Goal: Task Accomplishment & Management: Manage account settings

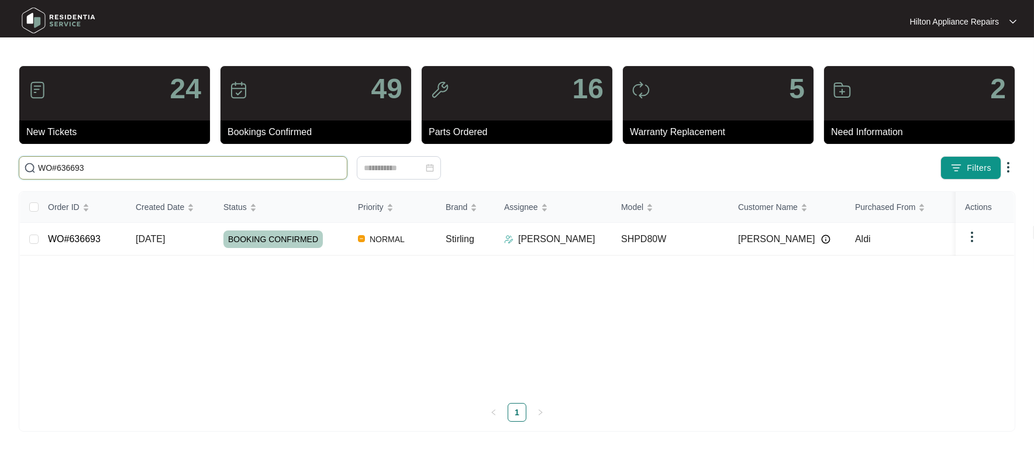
drag, startPoint x: 0, startPoint y: 0, endPoint x: 119, endPoint y: 163, distance: 201.7
click at [119, 163] on input "WO#636693" at bounding box center [190, 167] width 304 height 13
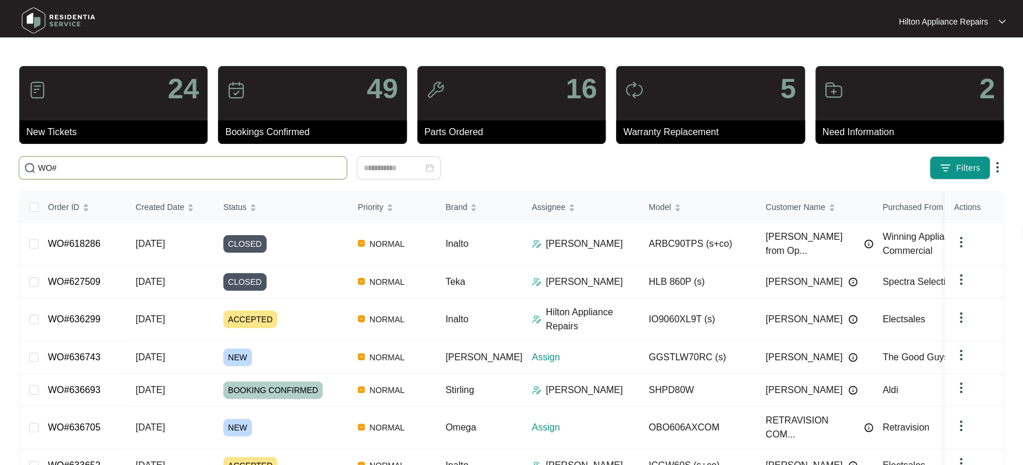
paste input "636705"
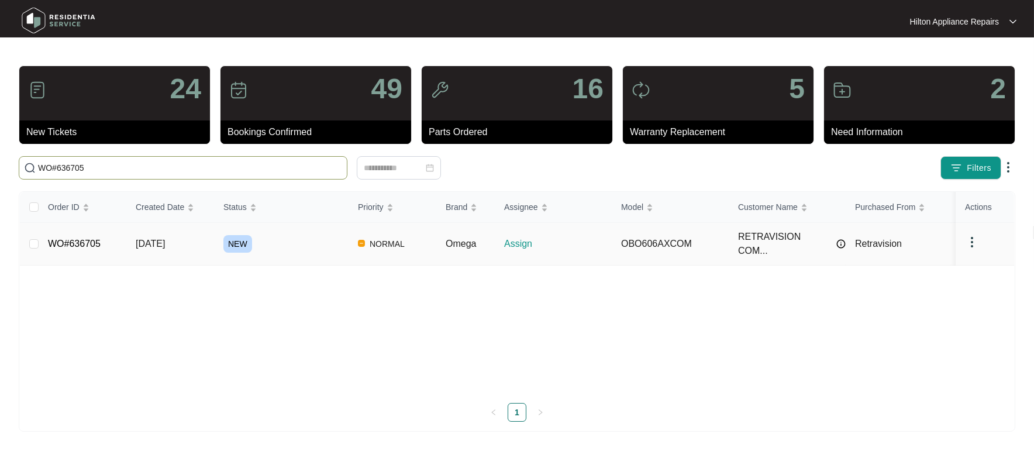
type input "WO#636705"
click at [165, 239] on span "[DATE]" at bounding box center [150, 244] width 29 height 10
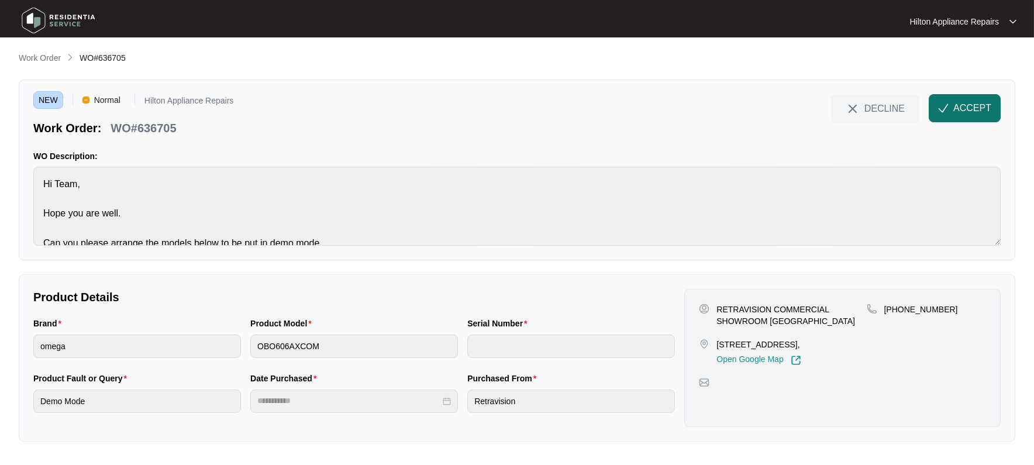
click at [967, 106] on span "ACCEPT" at bounding box center [972, 108] width 38 height 14
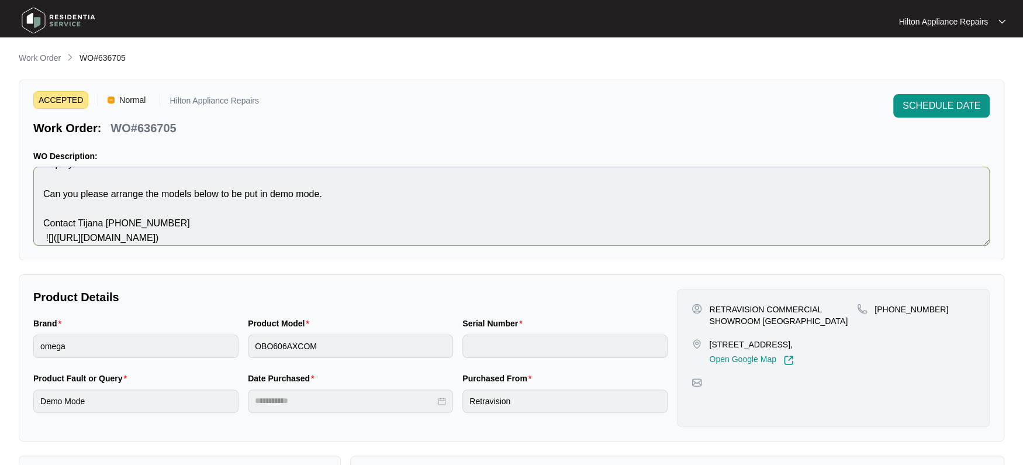
scroll to position [73, 0]
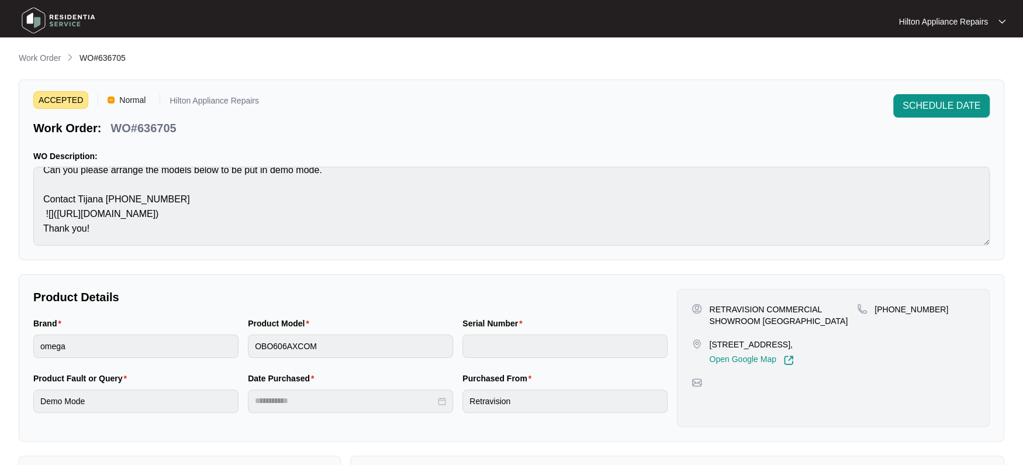
click at [237, 335] on div "Brand omega Product Model OBO606AXCOM Serial Number" at bounding box center [351, 344] width 644 height 55
drag, startPoint x: 765, startPoint y: 306, endPoint x: 715, endPoint y: 307, distance: 50.3
click at [715, 307] on p "RETRAVISION COMMERCIAL SHOWROOM [GEOGRAPHIC_DATA]" at bounding box center [783, 315] width 148 height 23
drag, startPoint x: 822, startPoint y: 328, endPoint x: 709, endPoint y: 309, distance: 113.8
click at [707, 306] on div "RETRAVISION COMMERCIAL SHOWROOM NEDLANDS [STREET_ADDRESS], Open Google Map" at bounding box center [775, 335] width 166 height 62
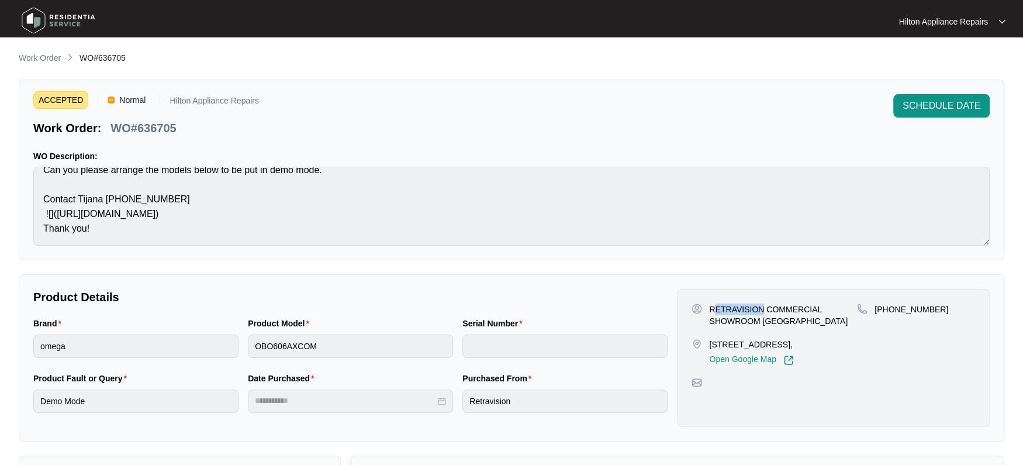
click at [841, 326] on p "RETRAVISION COMMERCIAL SHOWROOM [GEOGRAPHIC_DATA]" at bounding box center [783, 315] width 148 height 23
drag, startPoint x: 813, startPoint y: 314, endPoint x: 791, endPoint y: 322, distance: 23.7
click at [791, 322] on p "RETRAVISION COMMERCIAL SHOWROOM [GEOGRAPHIC_DATA]" at bounding box center [783, 315] width 148 height 23
drag, startPoint x: 798, startPoint y: 324, endPoint x: 813, endPoint y: 320, distance: 15.0
click at [798, 323] on p "RETRAVISION COMMERCIAL SHOWROOM [GEOGRAPHIC_DATA]" at bounding box center [783, 315] width 148 height 23
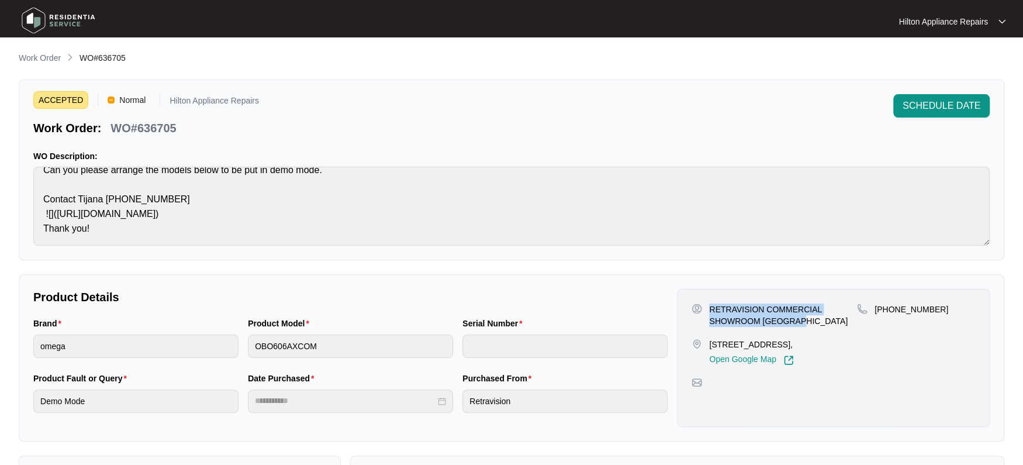
drag, startPoint x: 809, startPoint y: 318, endPoint x: 706, endPoint y: 305, distance: 103.7
click at [706, 305] on div "RETRAVISION COMMERCIAL SHOWROOM [GEOGRAPHIC_DATA]" at bounding box center [775, 315] width 166 height 23
copy p "RETRAVISION COMMERCIAL SHOWROOM [GEOGRAPHIC_DATA]"
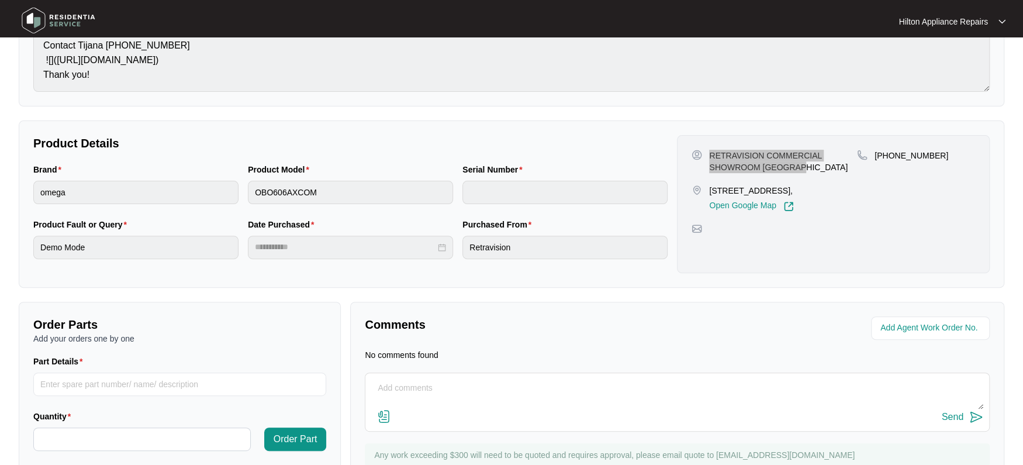
scroll to position [200, 0]
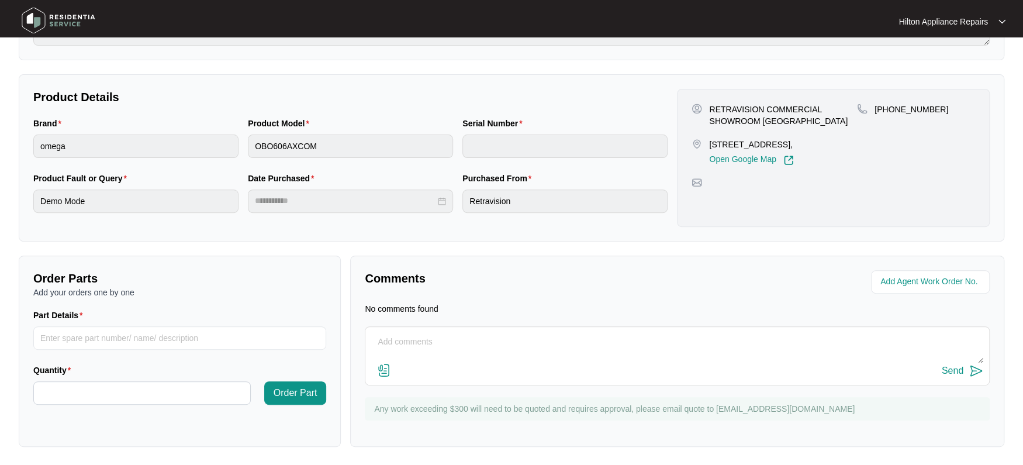
drag, startPoint x: 838, startPoint y: 154, endPoint x: 832, endPoint y: 153, distance: 6.5
click at [794, 150] on p "[STREET_ADDRESS]," at bounding box center [751, 145] width 84 height 12
drag, startPoint x: 812, startPoint y: 122, endPoint x: 710, endPoint y: 106, distance: 103.1
click at [710, 106] on p "RETRAVISION COMMERCIAL SHOWROOM [GEOGRAPHIC_DATA]" at bounding box center [783, 115] width 148 height 23
copy p "RETRAVISION COMMERCIAL SHOWROOM [GEOGRAPHIC_DATA]"
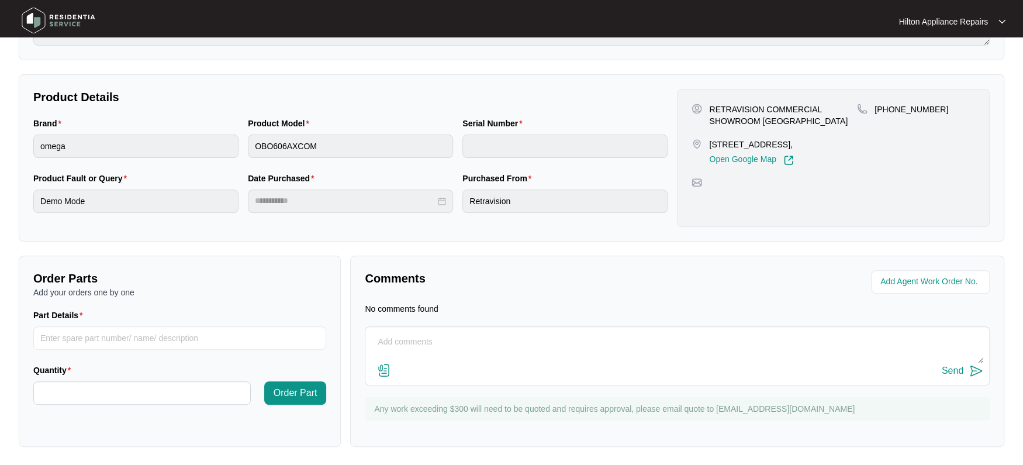
click at [750, 150] on p "[STREET_ADDRESS]," at bounding box center [751, 145] width 84 height 12
drag, startPoint x: 852, startPoint y: 144, endPoint x: 727, endPoint y: 140, distance: 124.6
click at [727, 140] on p "[STREET_ADDRESS]," at bounding box center [751, 145] width 84 height 12
copy p "[STREET_ADDRESS]"
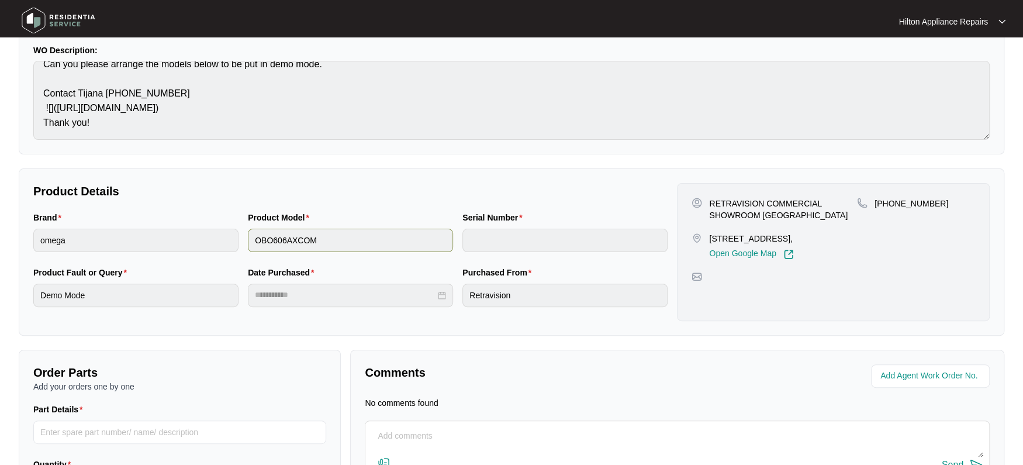
scroll to position [0, 0]
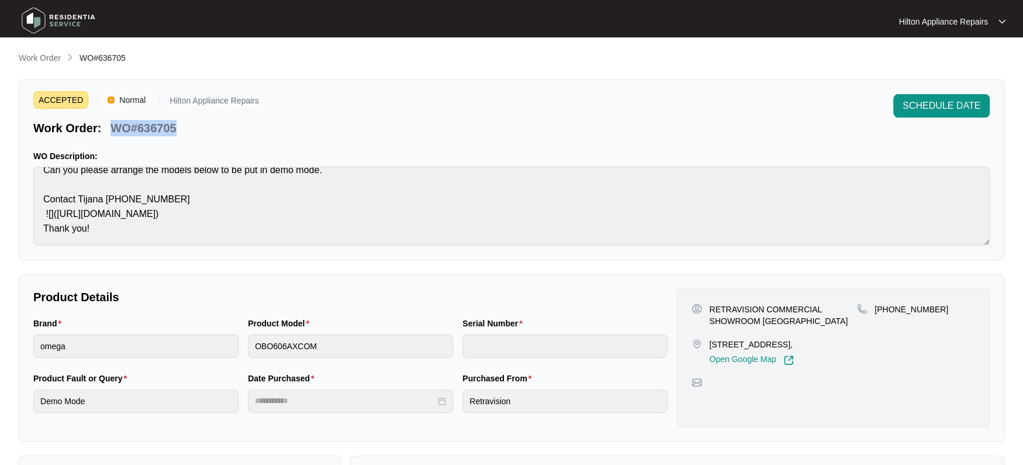
drag, startPoint x: 182, startPoint y: 124, endPoint x: 111, endPoint y: 122, distance: 70.8
click at [111, 122] on div "Work Order: WO#636705" at bounding box center [146, 126] width 226 height 20
copy p "WO#636705"
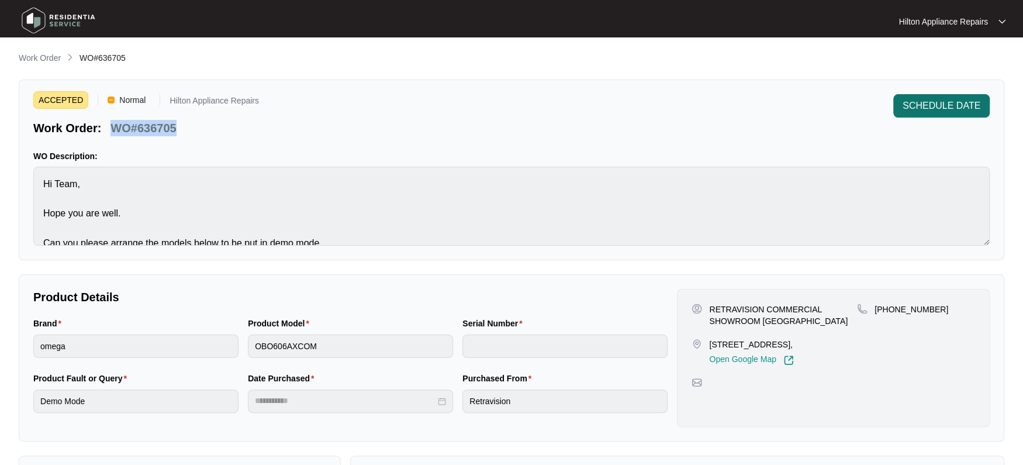
click at [917, 105] on span "SCHEDULE DATE" at bounding box center [942, 106] width 78 height 14
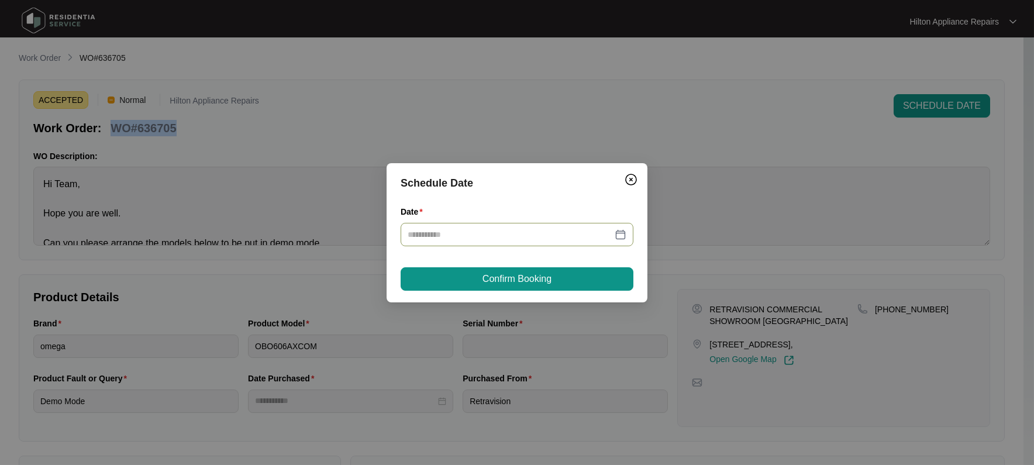
click at [625, 231] on div at bounding box center [517, 234] width 219 height 13
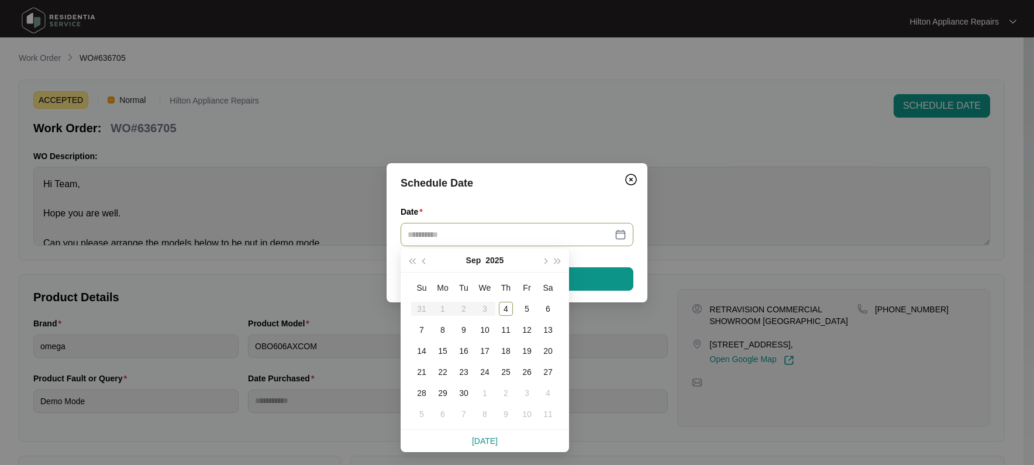
type input "**********"
click at [463, 330] on div "9" at bounding box center [464, 330] width 14 height 14
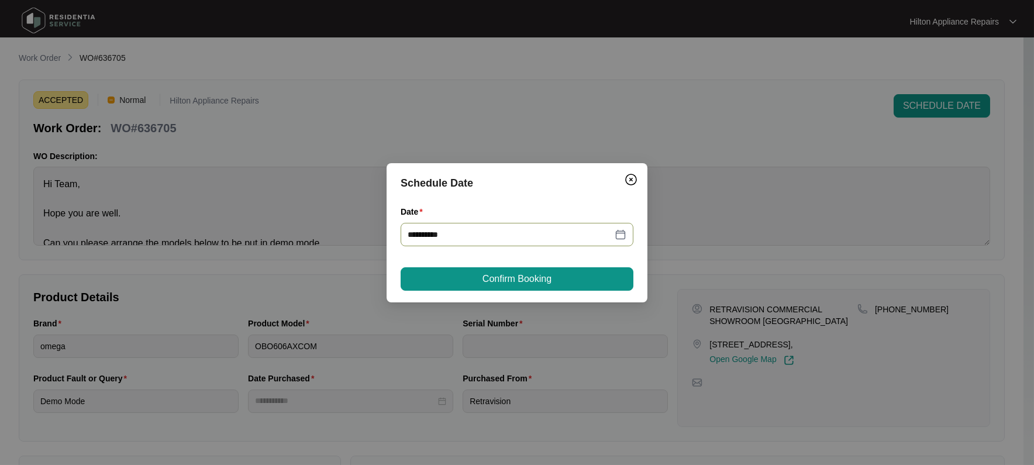
type input "**********"
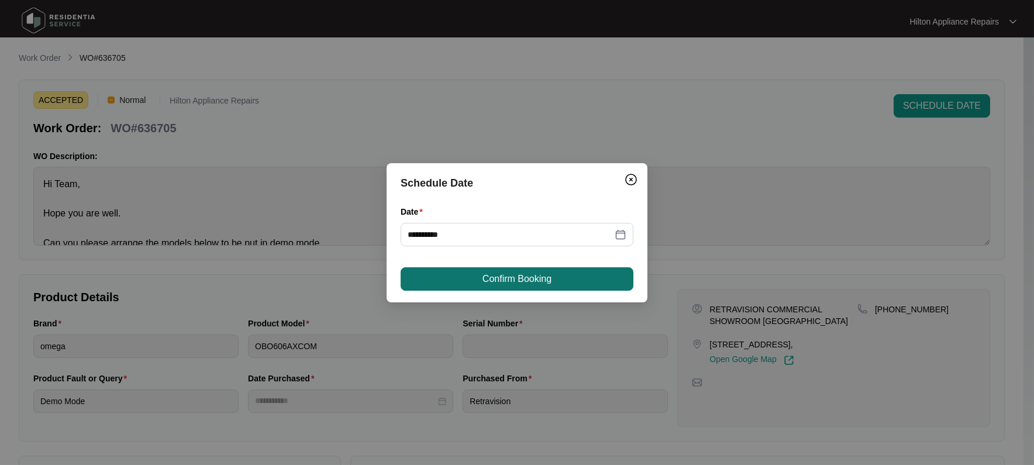
click at [536, 284] on span "Confirm Booking" at bounding box center [516, 279] width 69 height 14
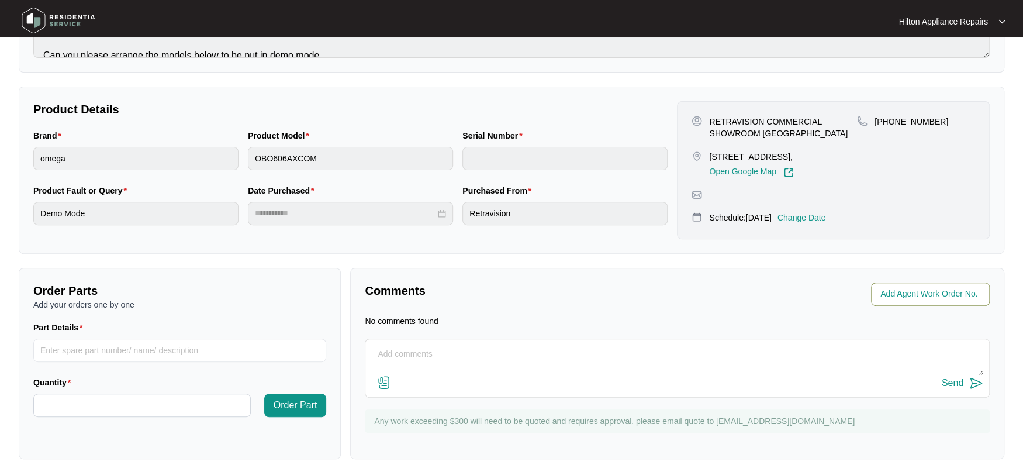
scroll to position [210, 0]
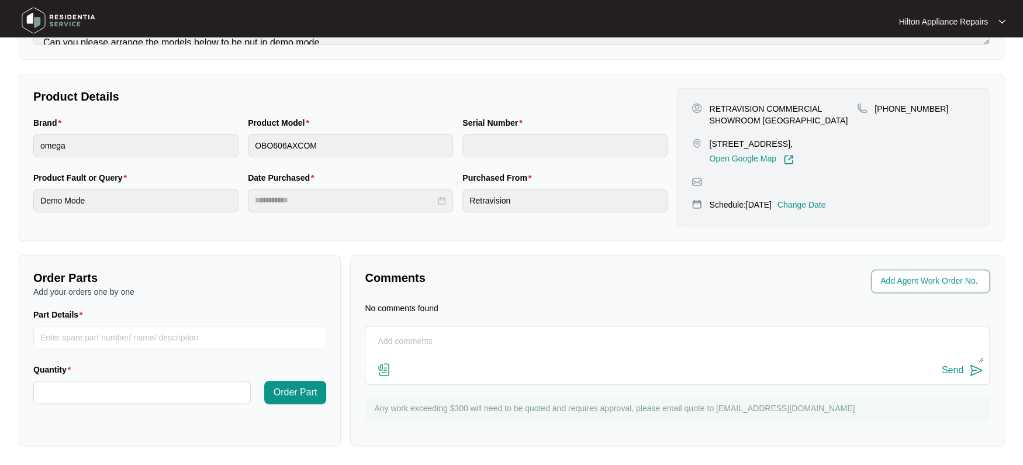
click at [914, 278] on input "string" at bounding box center [932, 281] width 102 height 14
type input "41970"
click at [618, 285] on p "Comments" at bounding box center [517, 278] width 304 height 16
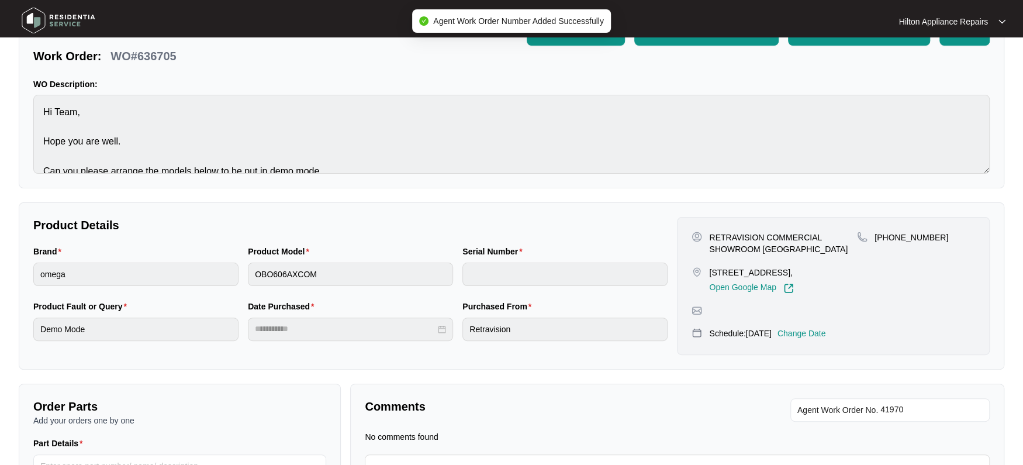
scroll to position [0, 0]
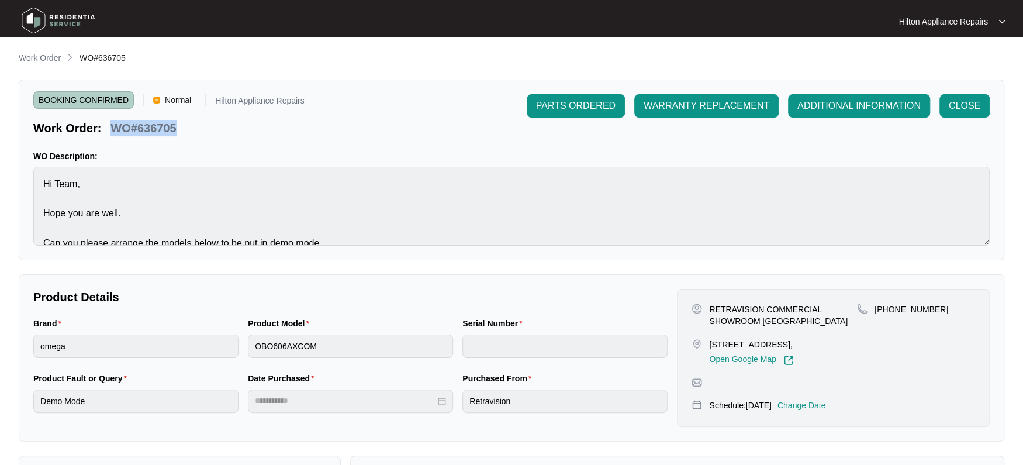
drag, startPoint x: 188, startPoint y: 133, endPoint x: 112, endPoint y: 126, distance: 76.9
click at [112, 126] on div "Work Order: WO#636705" at bounding box center [168, 126] width 271 height 20
copy p "WO#636705"
click at [23, 54] on p "Work Order" at bounding box center [40, 58] width 42 height 12
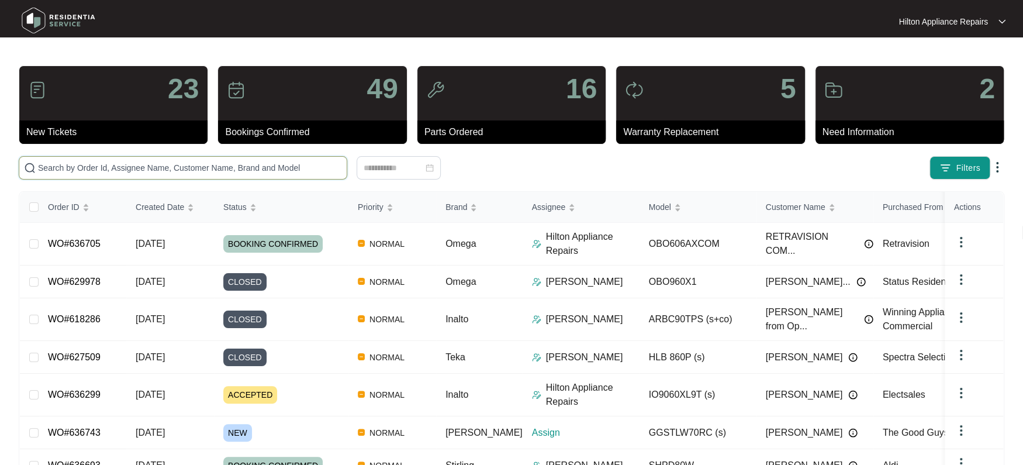
click at [61, 167] on input "text" at bounding box center [190, 167] width 304 height 13
paste input "WO#636705"
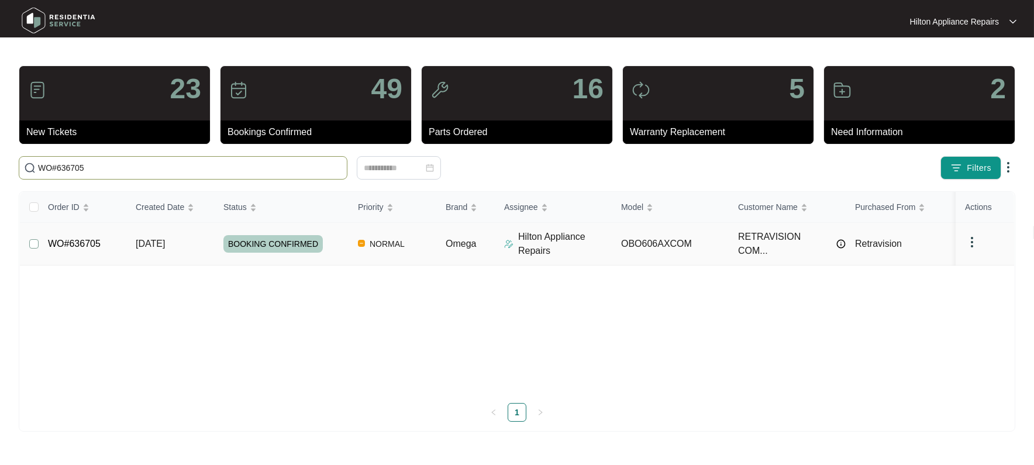
type input "WO#636705"
click at [453, 165] on span "Re-assign Selected Tickets" at bounding box center [438, 168] width 113 height 14
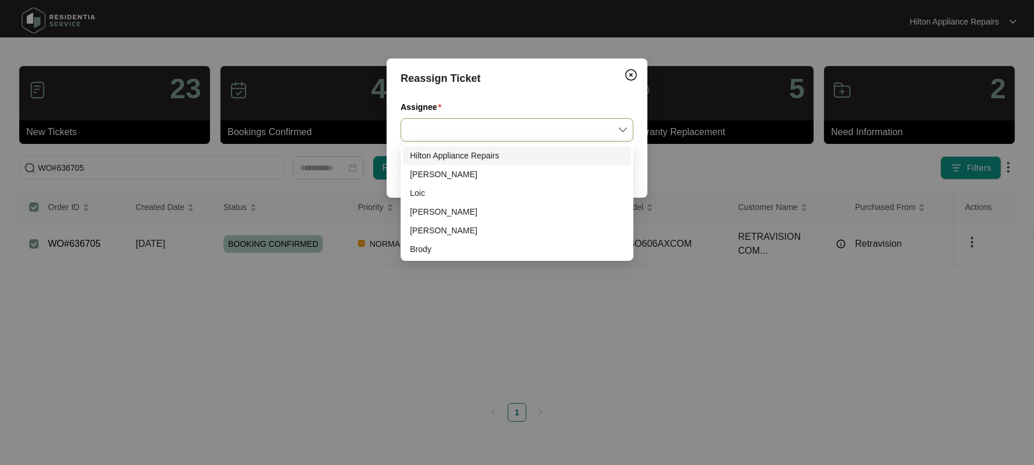
click at [625, 127] on input "Assignee" at bounding box center [517, 130] width 219 height 22
click at [429, 195] on div "Loic" at bounding box center [517, 193] width 214 height 13
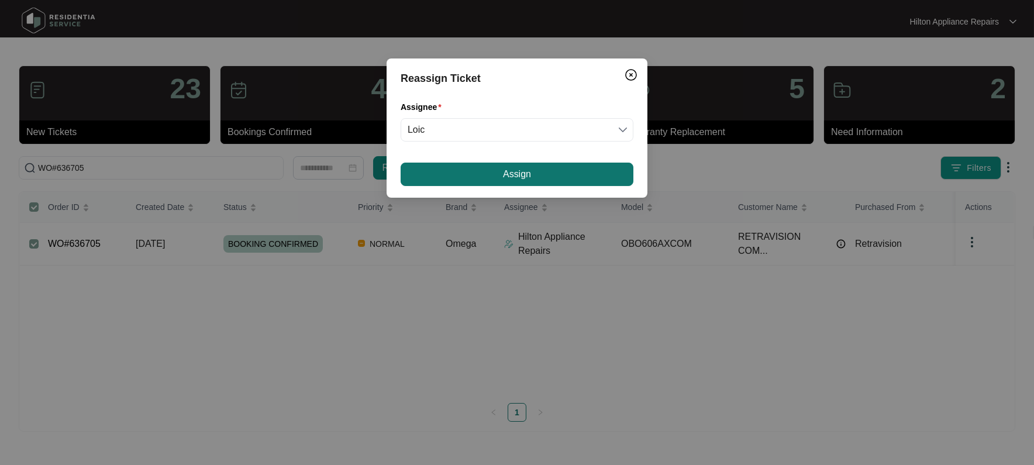
click at [489, 177] on button "Assign" at bounding box center [517, 174] width 233 height 23
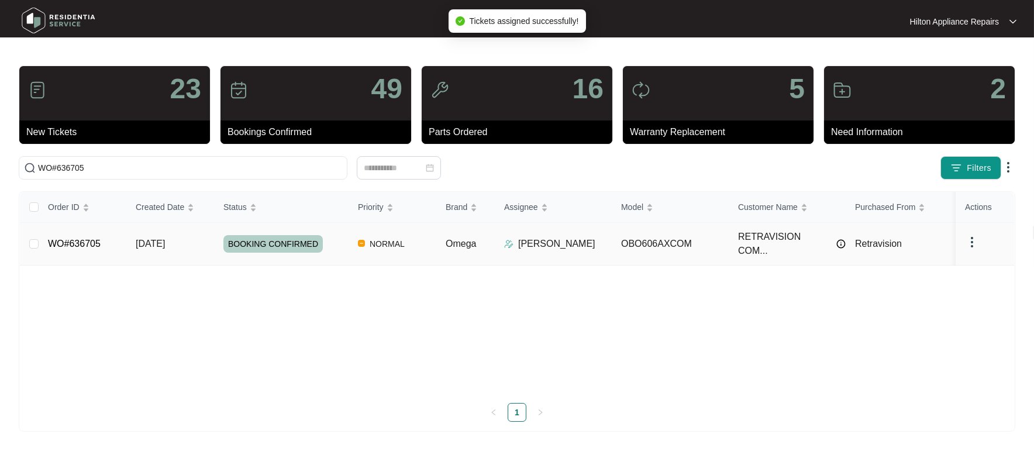
click at [142, 240] on span "[DATE]" at bounding box center [150, 244] width 29 height 10
